Goal: Transaction & Acquisition: Purchase product/service

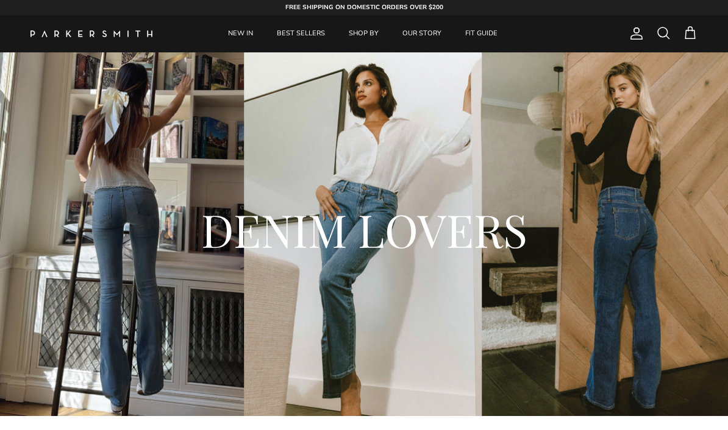
click at [244, 30] on link "NEW IN" at bounding box center [240, 33] width 47 height 37
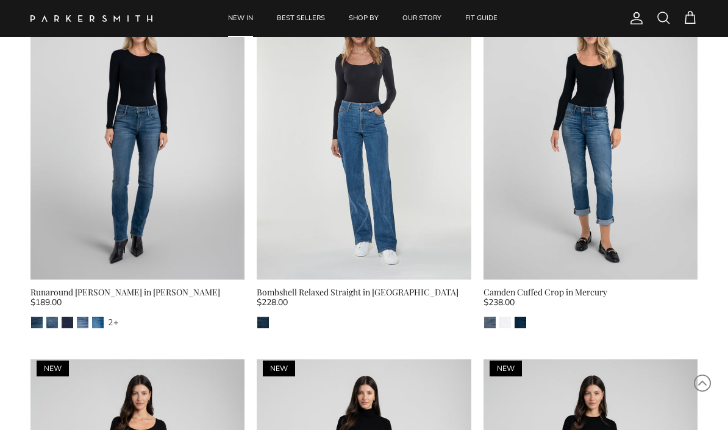
scroll to position [1577, 0]
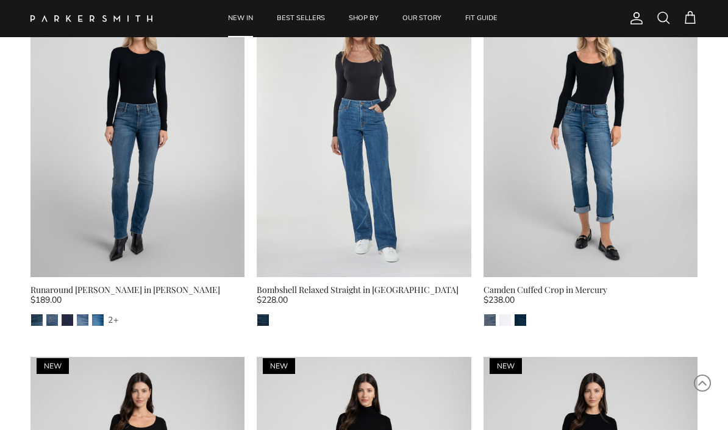
click at [390, 182] on img at bounding box center [364, 134] width 214 height 286
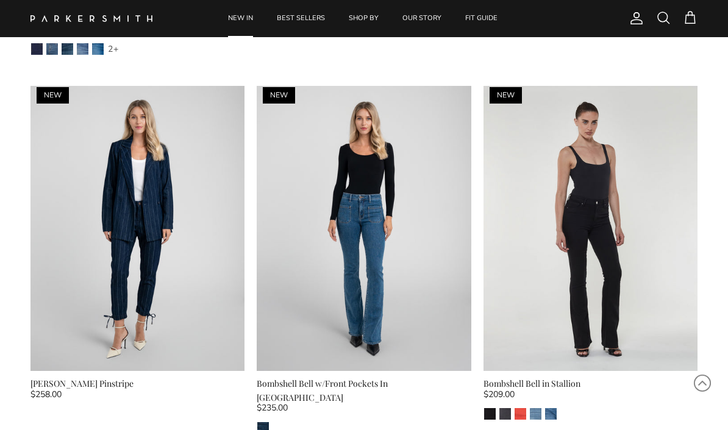
scroll to position [2947, 0]
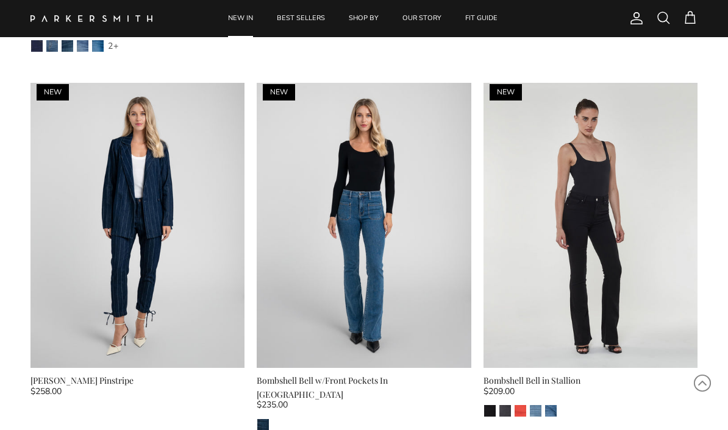
click at [615, 180] on img at bounding box center [590, 226] width 214 height 286
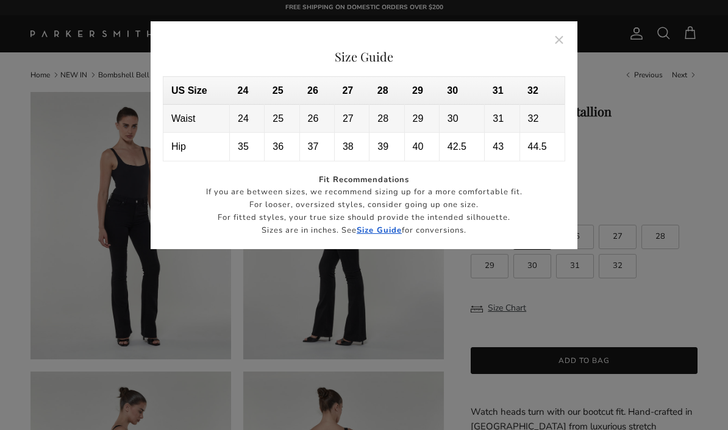
click at [561, 49] on button "Close" at bounding box center [560, 40] width 28 height 28
